Goal: Navigation & Orientation: Go to known website

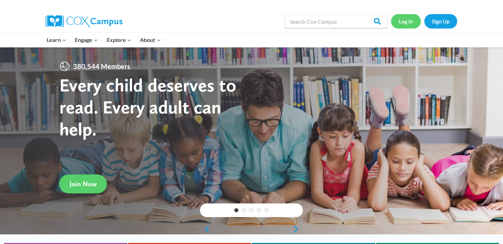
click at [408, 23] on link "Log In" at bounding box center [406, 21] width 30 height 14
click at [416, 23] on link "Log In" at bounding box center [406, 21] width 30 height 14
